Goal: Book appointment/travel/reservation

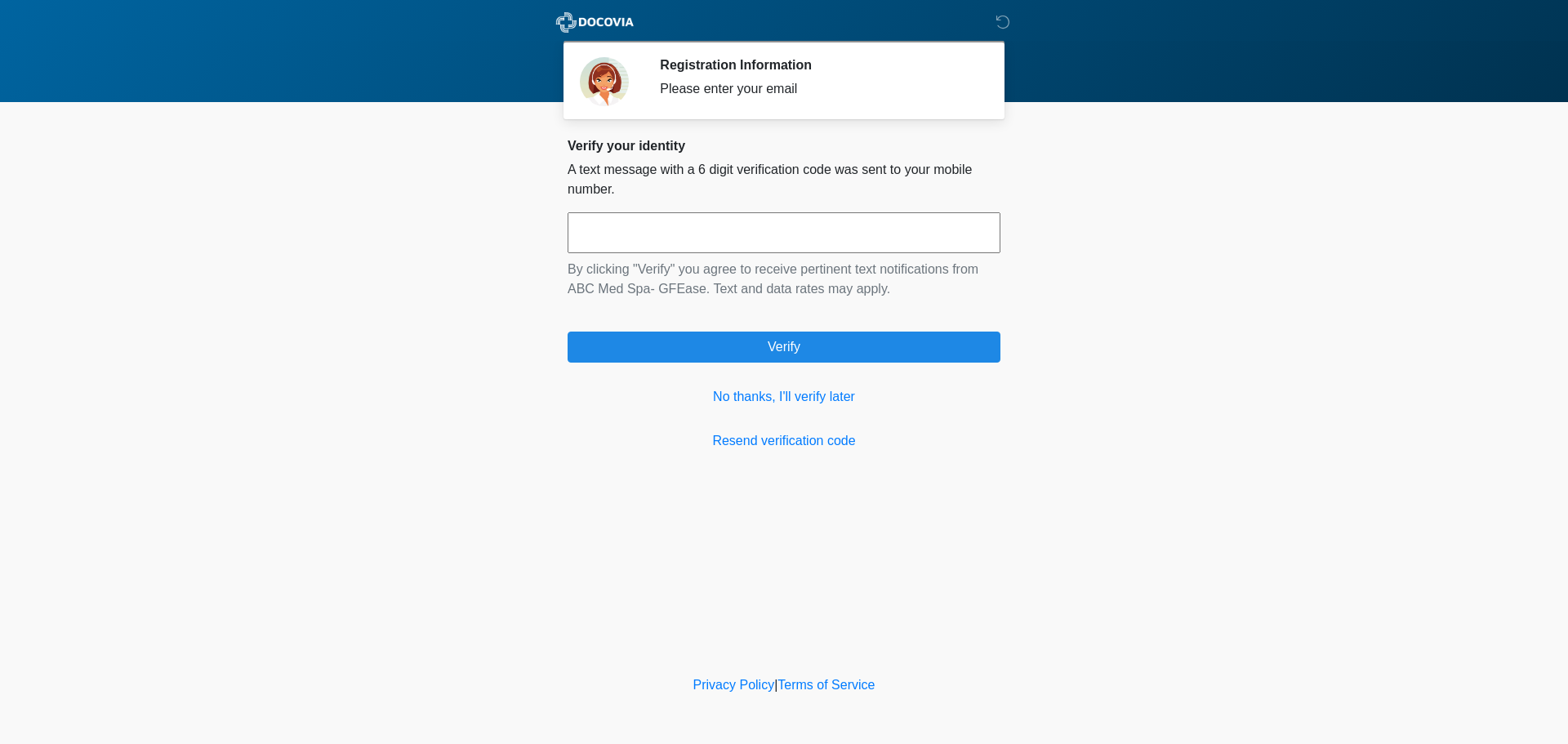
click at [705, 232] on input "text" at bounding box center [784, 233] width 433 height 41
type input "******"
click at [791, 399] on link "No thanks, I'll verify later" at bounding box center [784, 397] width 433 height 20
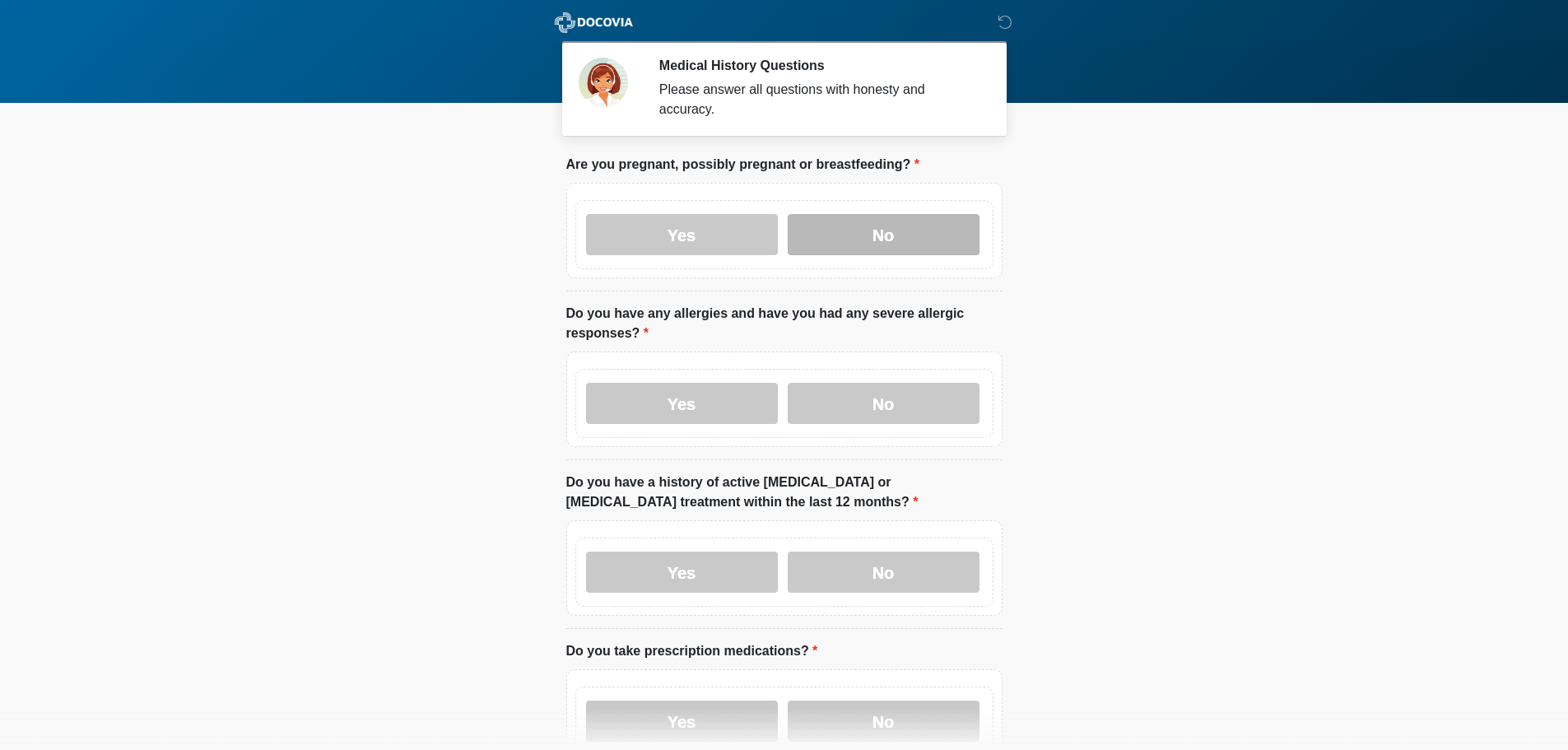
click at [900, 228] on label "No" at bounding box center [883, 235] width 192 height 42
click at [701, 383] on label "Yes" at bounding box center [682, 404] width 192 height 42
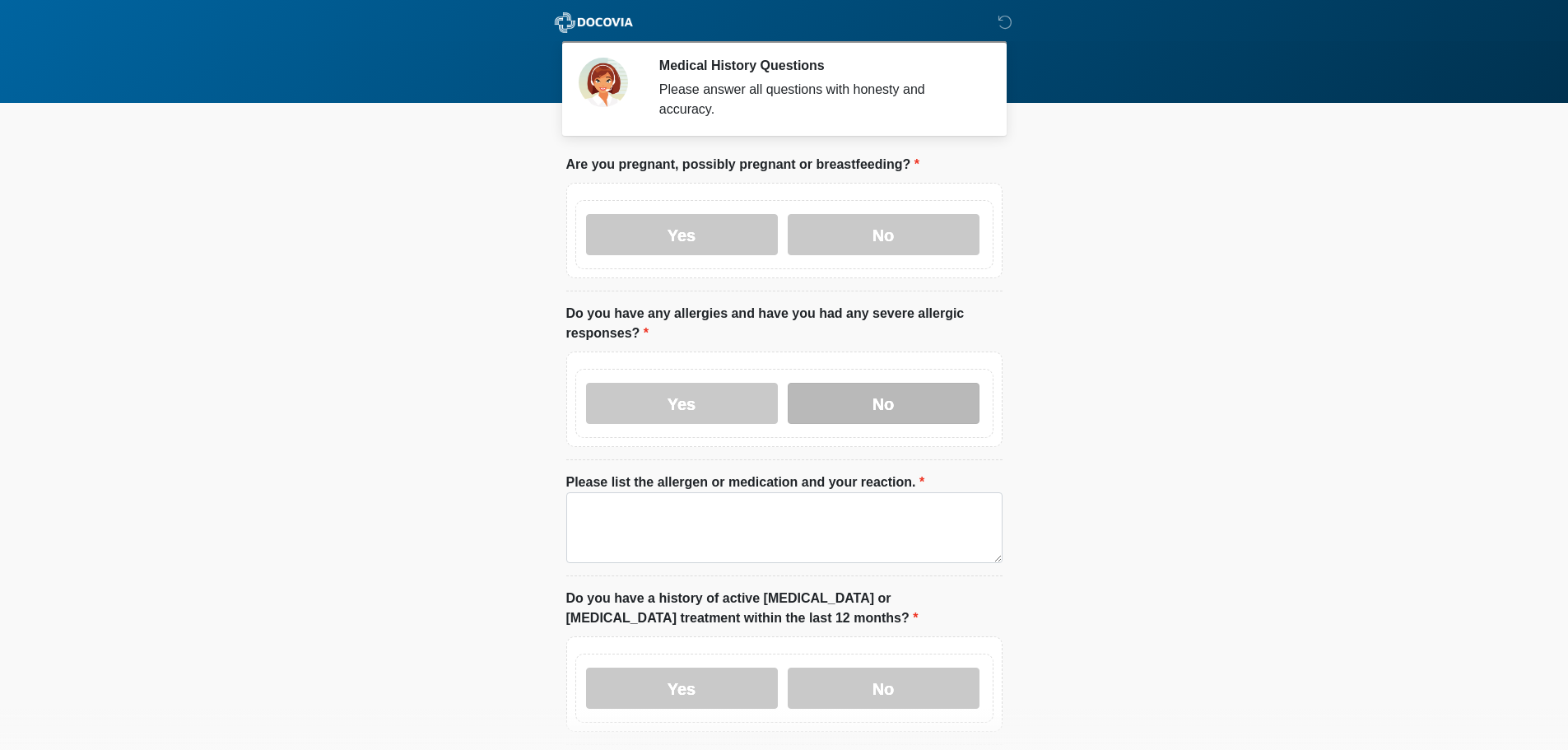
click at [879, 383] on label "No" at bounding box center [883, 404] width 192 height 42
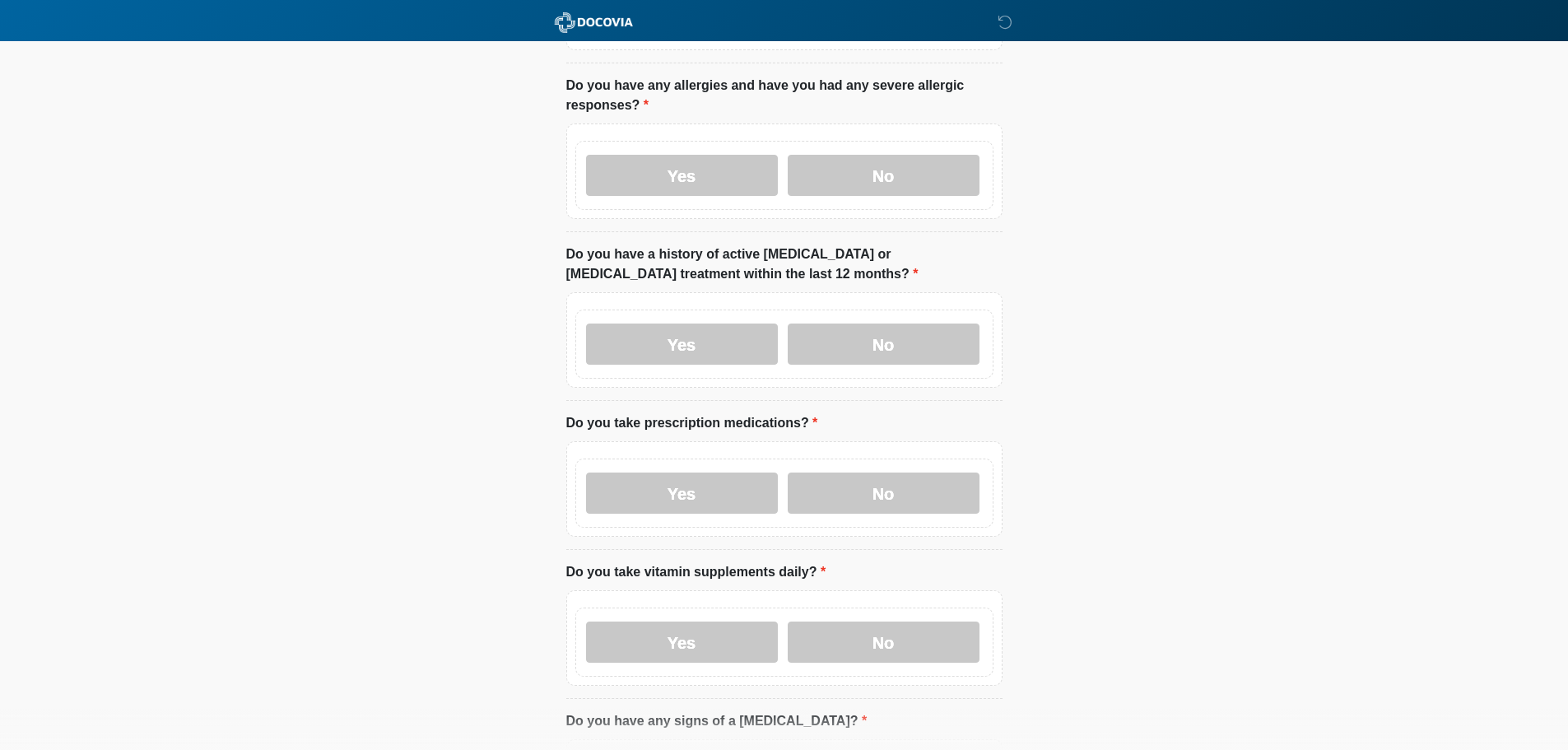
scroll to position [247, 0]
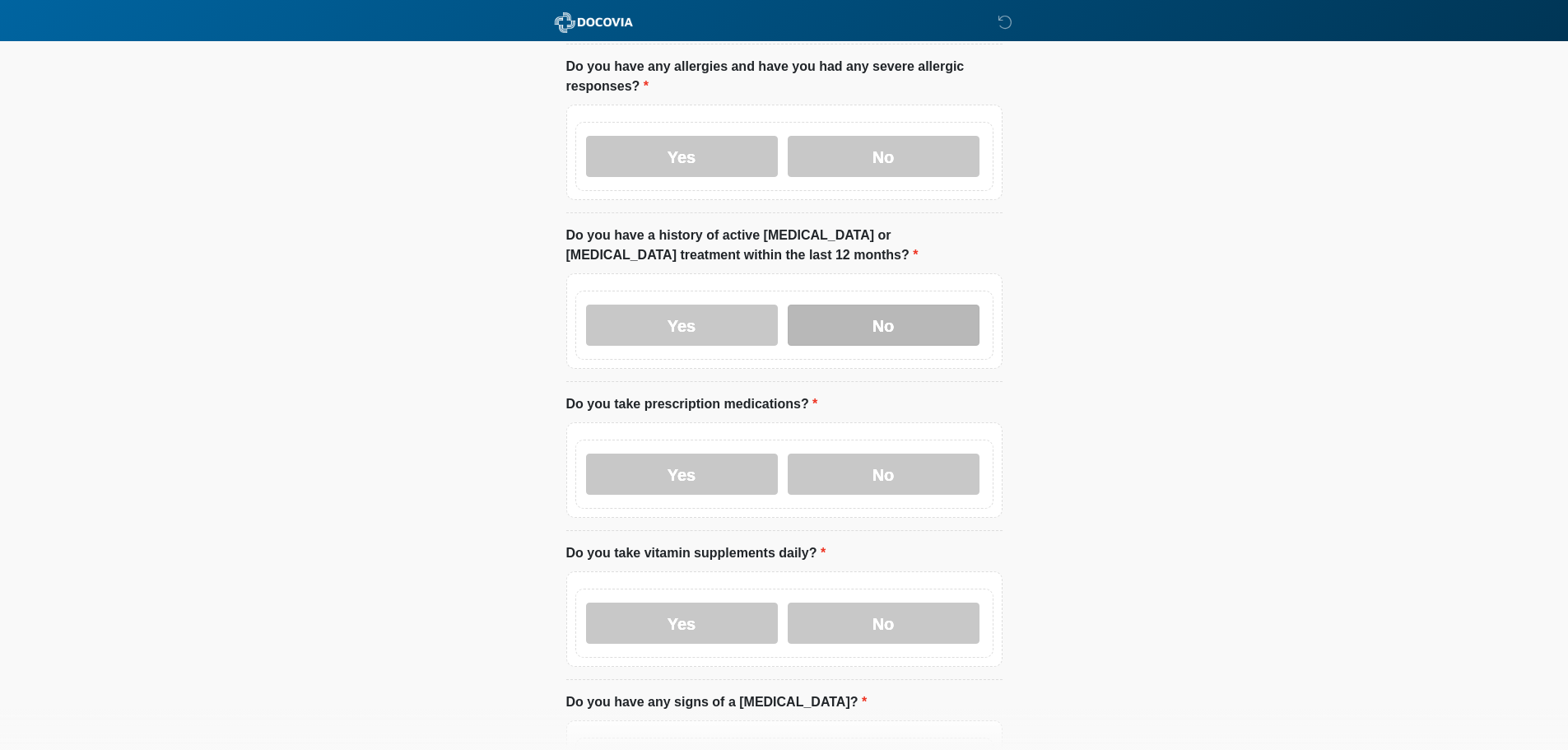
click at [895, 305] on label "No" at bounding box center [883, 325] width 192 height 42
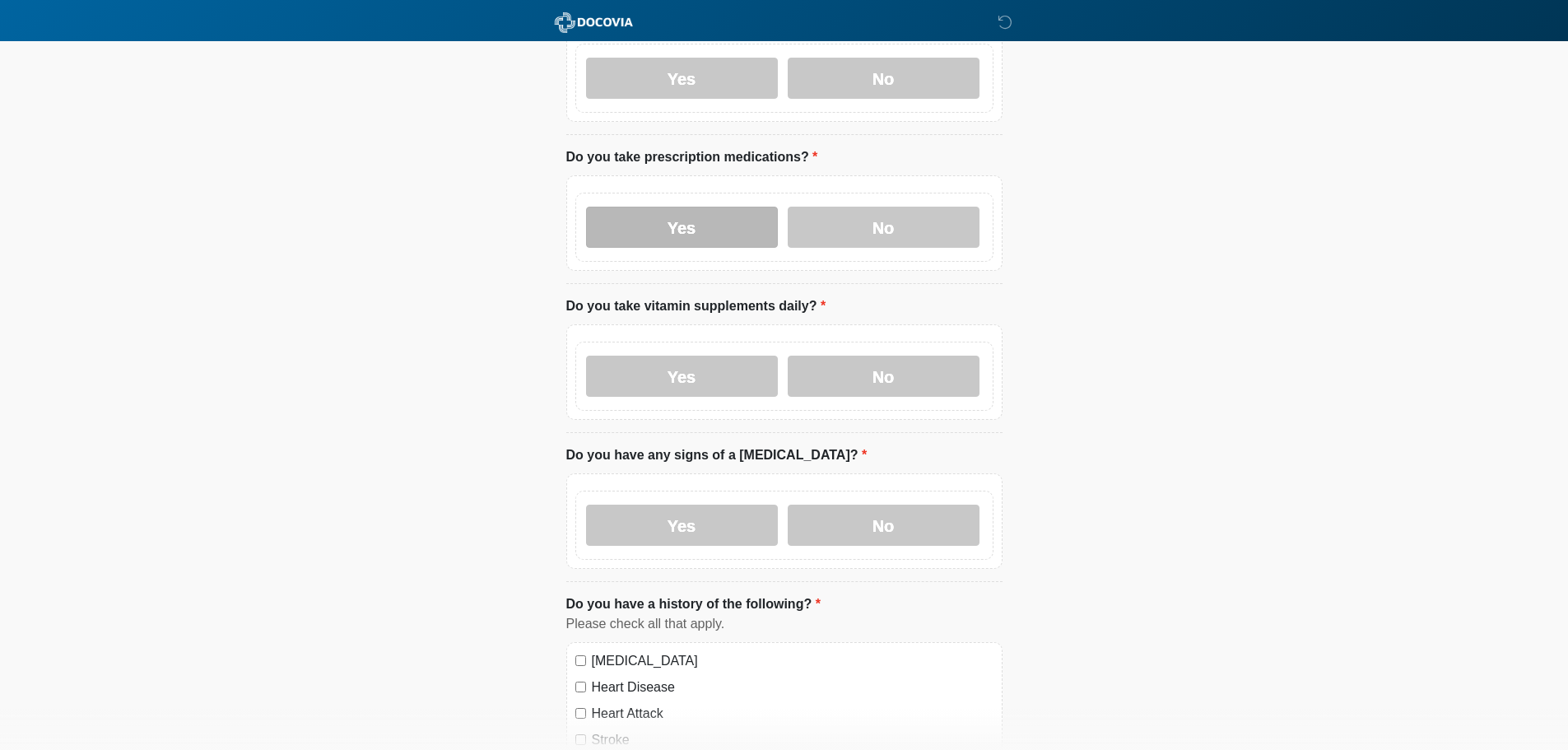
click at [722, 207] on label "Yes" at bounding box center [682, 228] width 192 height 42
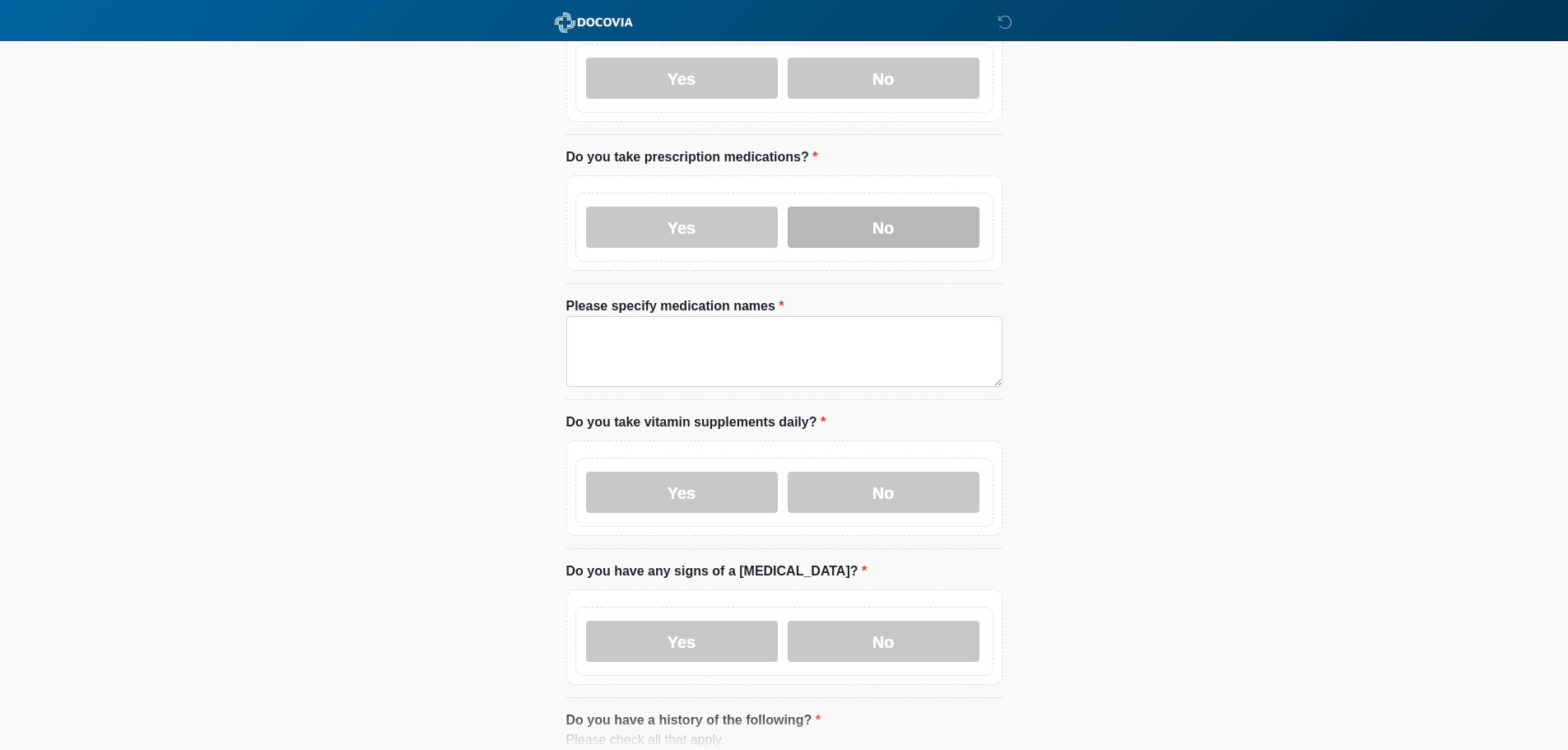
click at [909, 225] on label "No" at bounding box center [883, 228] width 192 height 42
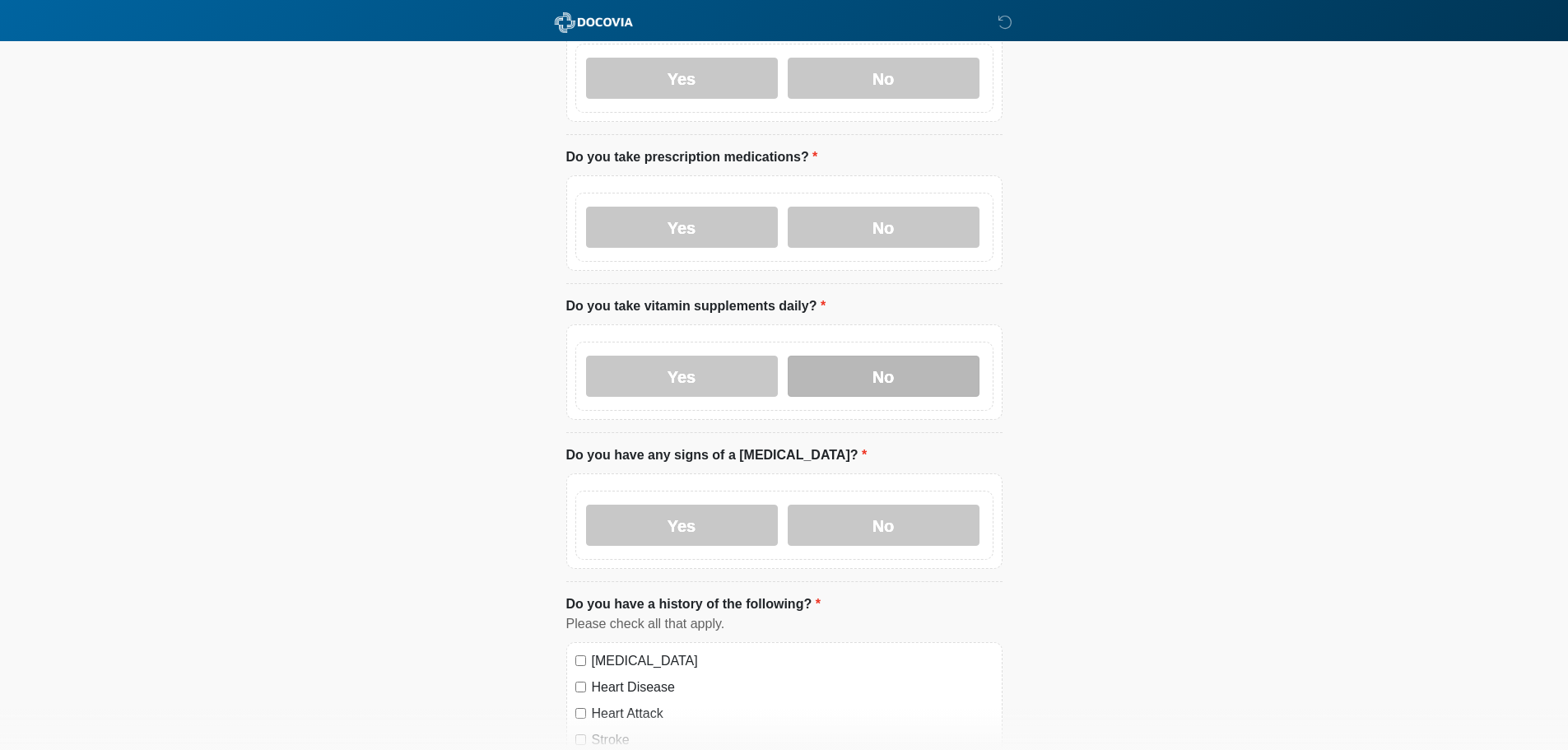
click at [863, 363] on label "No" at bounding box center [883, 376] width 192 height 42
click at [854, 505] on label "No" at bounding box center [883, 526] width 192 height 42
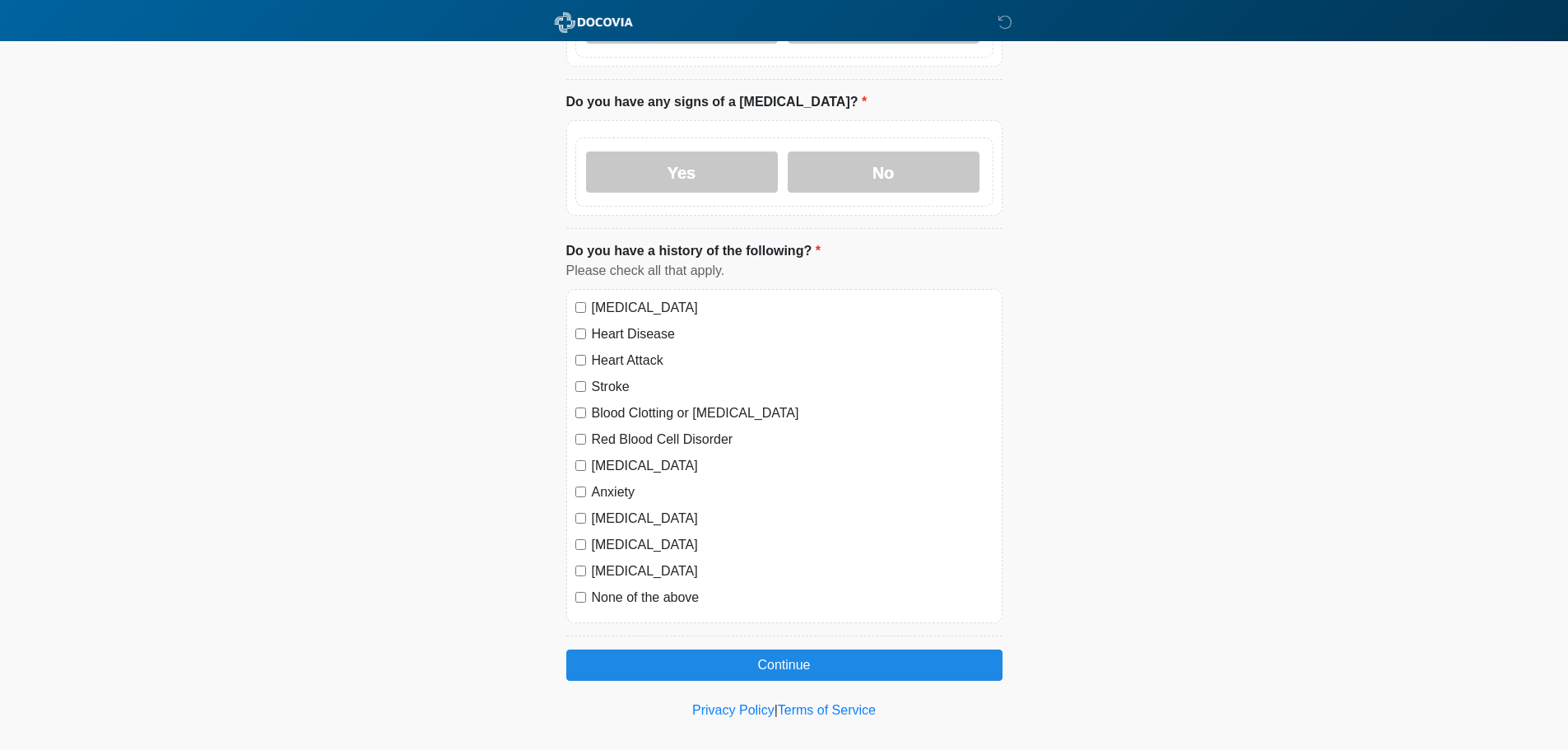
scroll to position [851, 0]
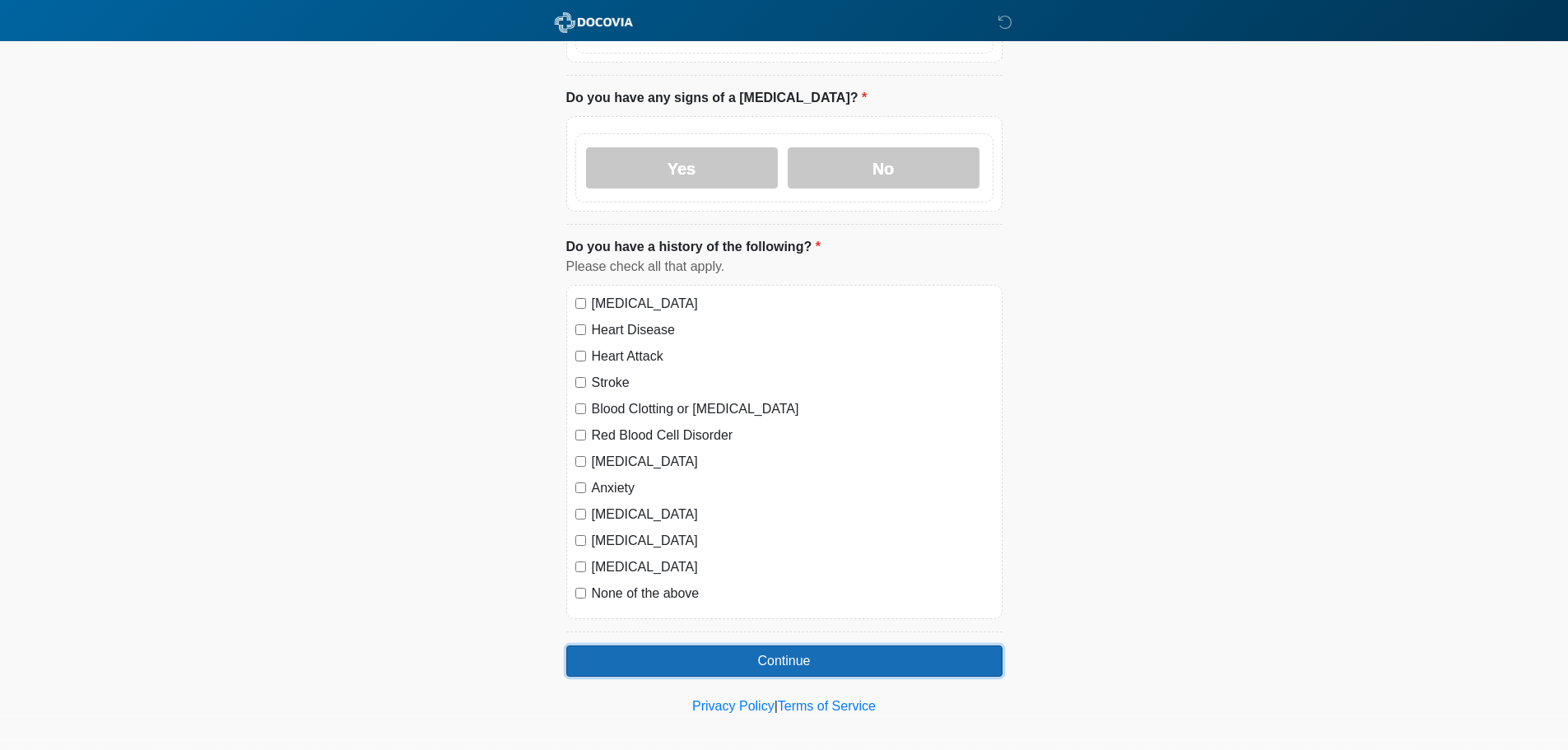
click at [757, 646] on button "Continue" at bounding box center [784, 661] width 436 height 31
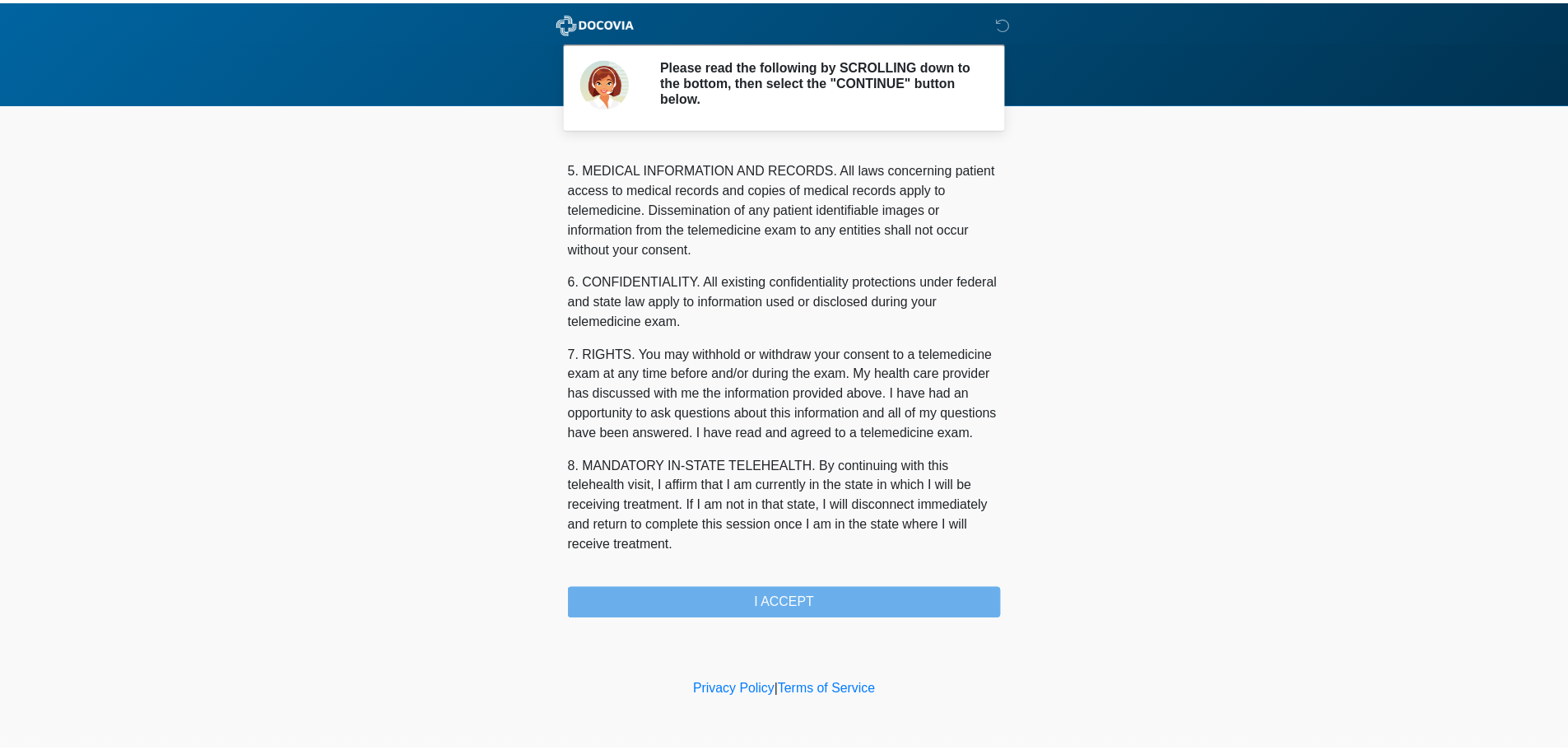
scroll to position [554, 0]
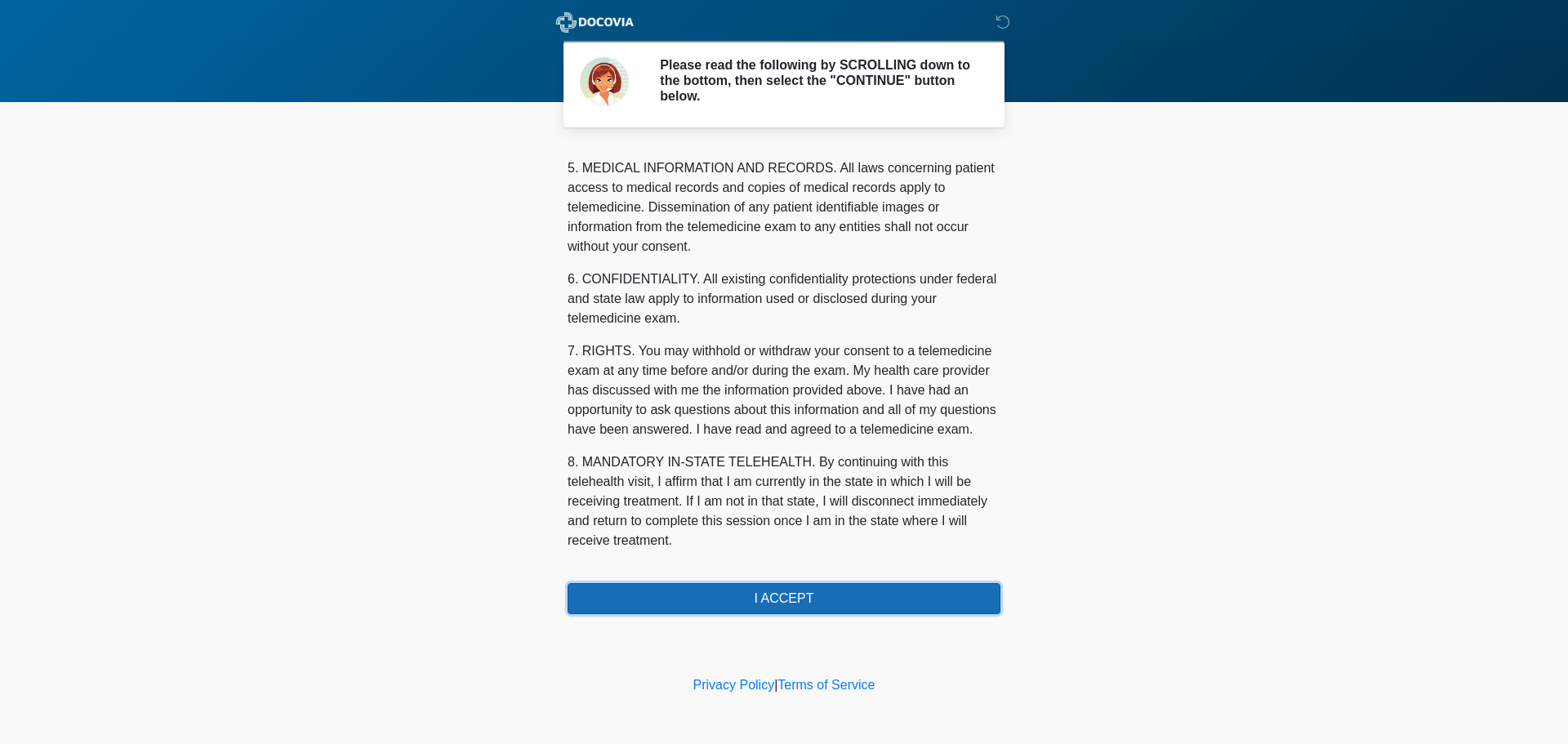
click at [790, 598] on button "I ACCEPT" at bounding box center [784, 599] width 433 height 31
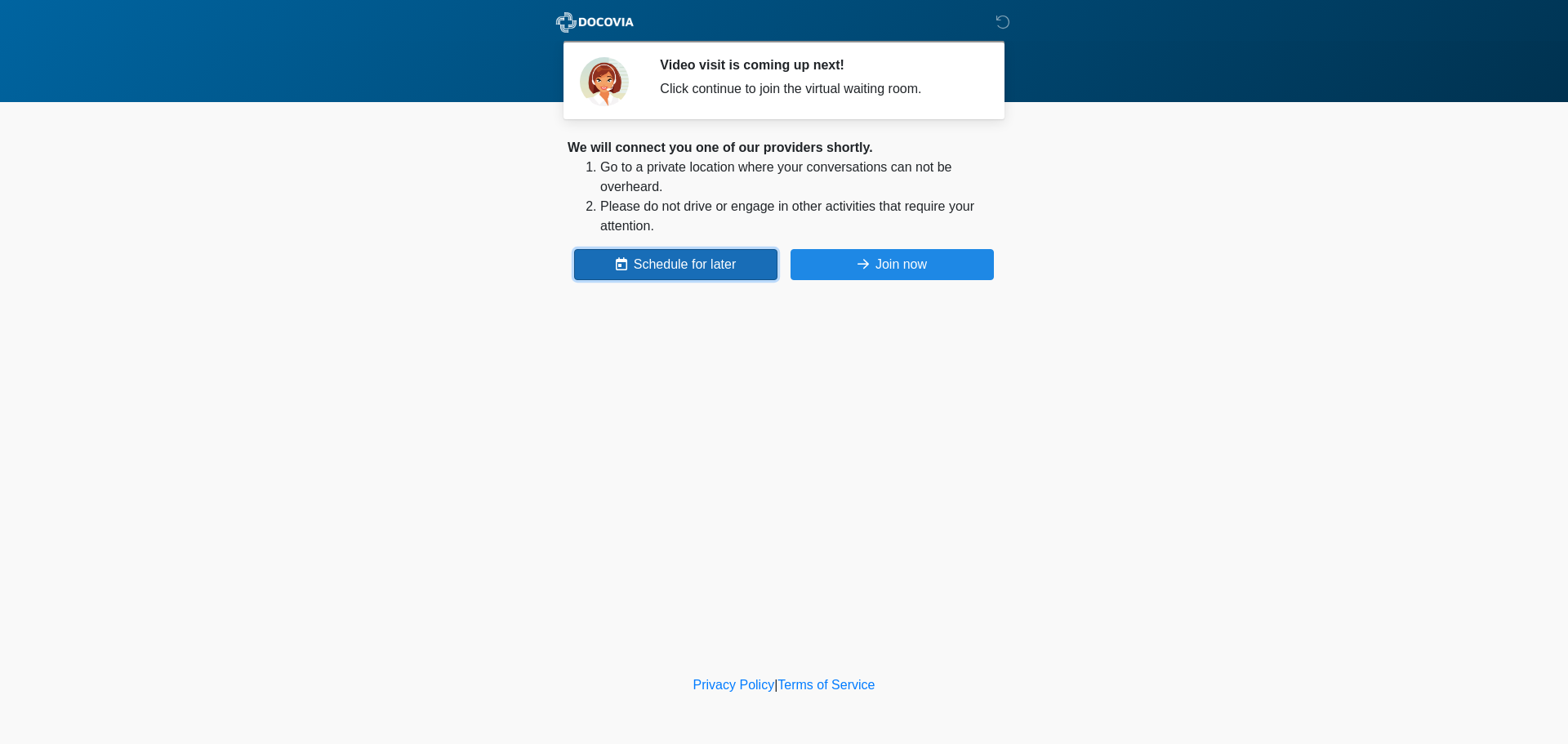
click at [679, 268] on button "Schedule for later" at bounding box center [676, 265] width 204 height 31
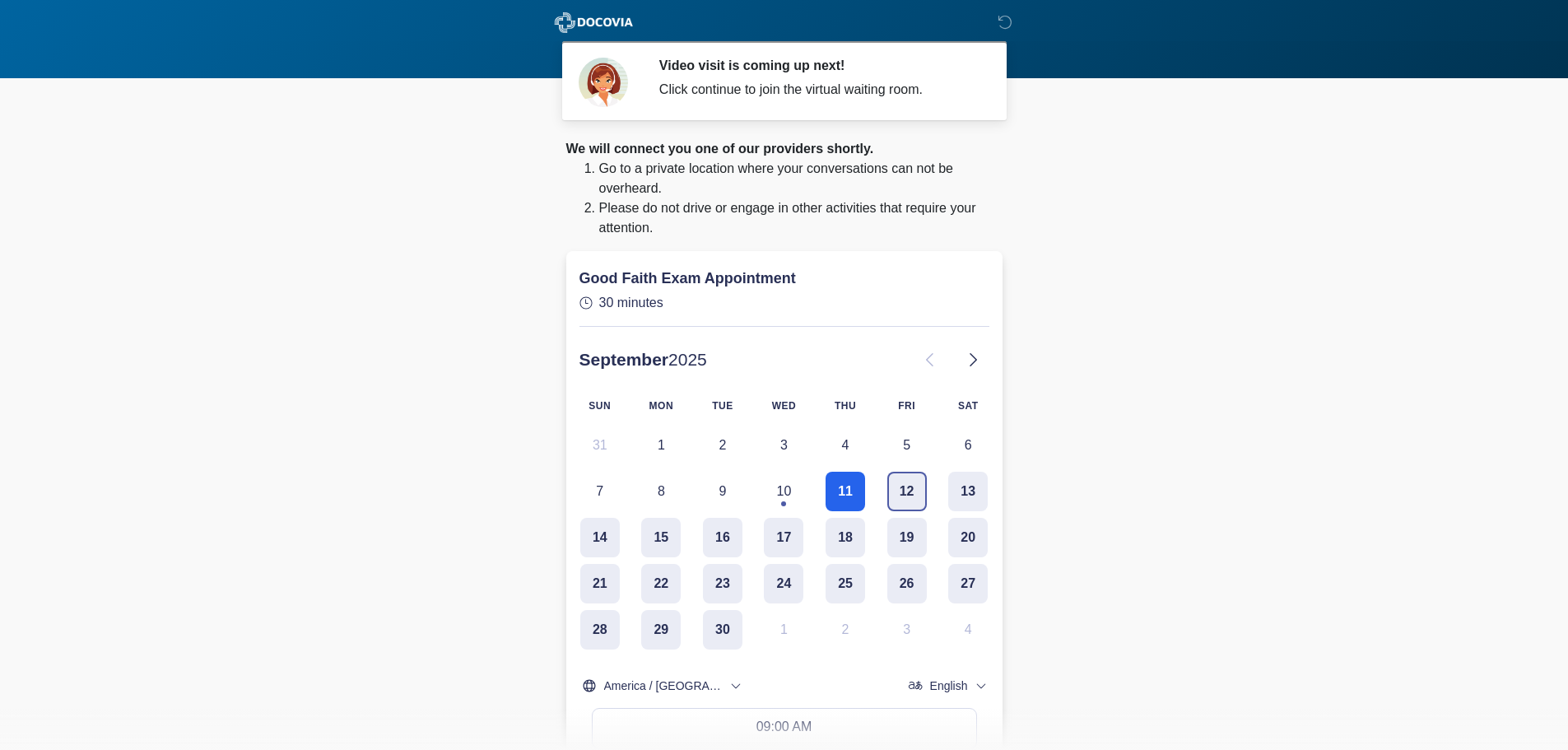
scroll to position [247, 0]
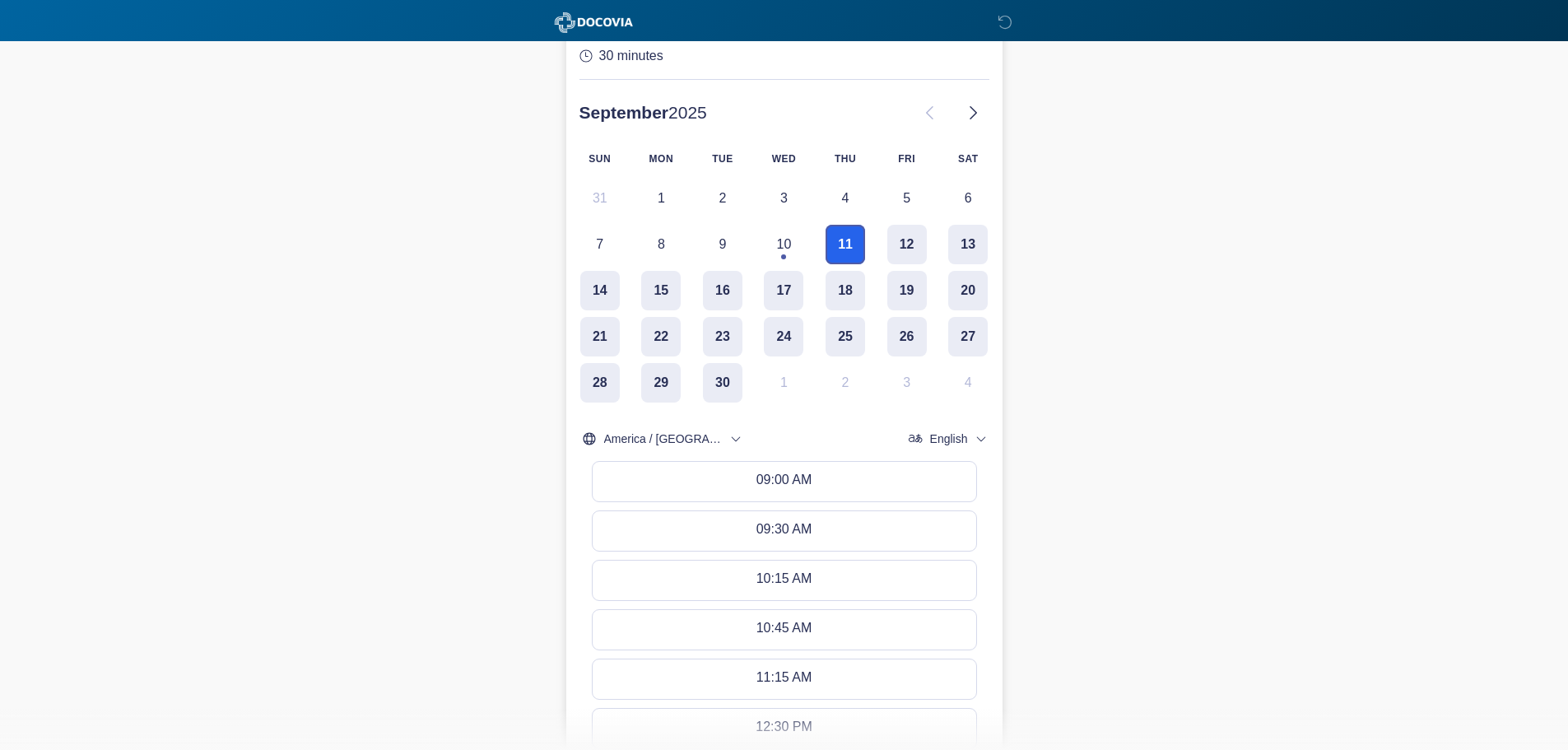
click at [844, 237] on button "11" at bounding box center [845, 245] width 40 height 40
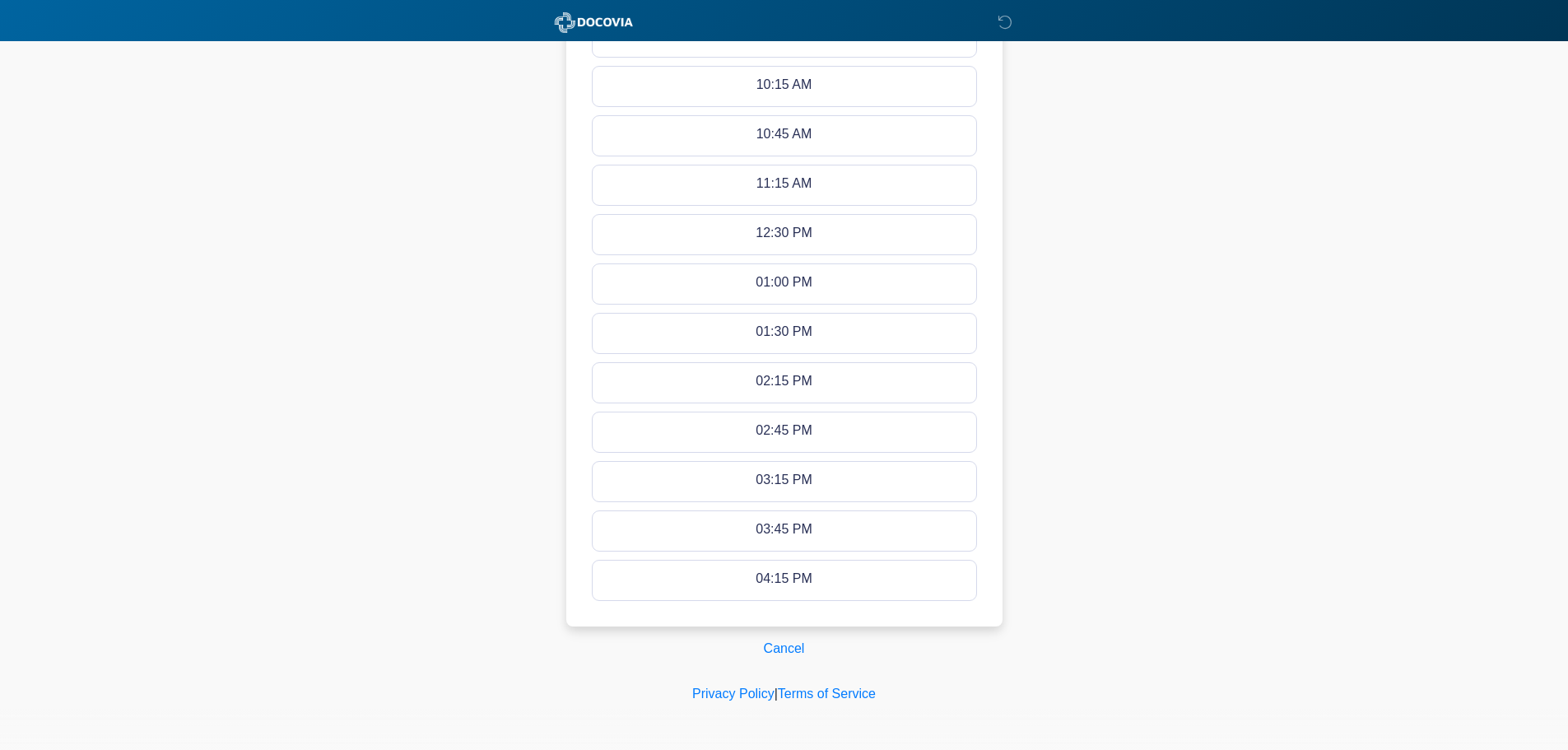
scroll to position [741, 0]
click at [793, 656] on button "Cancel" at bounding box center [785, 648] width 62 height 31
